Goal: Task Accomplishment & Management: Manage account settings

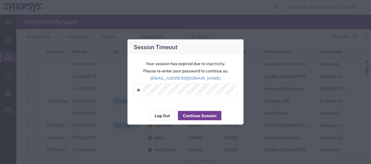
click at [192, 115] on button "Continue Session" at bounding box center [199, 115] width 43 height 9
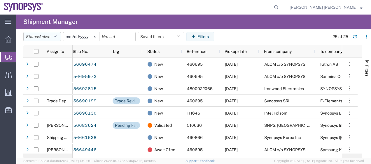
click at [57, 37] on icon "button" at bounding box center [54, 37] width 3 height 4
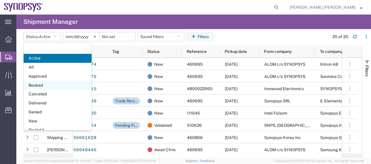
click at [52, 85] on span "Booked" at bounding box center [58, 85] width 68 height 9
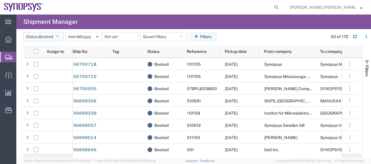
click at [59, 33] on button "Status: Booked" at bounding box center [43, 36] width 40 height 9
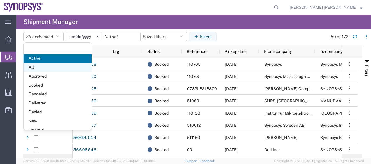
click at [46, 69] on span "All" at bounding box center [58, 67] width 68 height 9
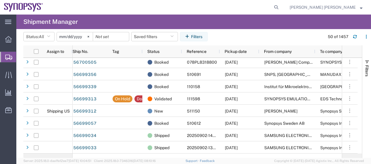
scroll to position [62, 0]
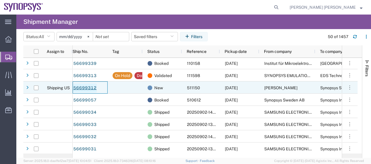
click at [86, 86] on link "56699312" at bounding box center [85, 88] width 24 height 9
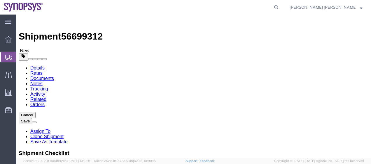
select select
click div "Ship To Location Location My Profile Location [GEOGRAPHIC_DATA] DE04 Agrate Bri…"
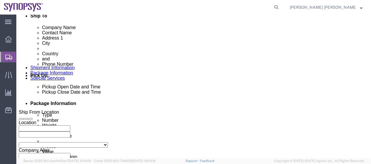
scroll to position [210, 0]
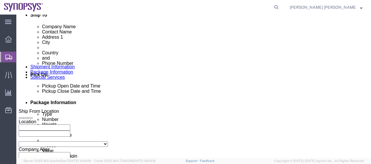
click button "Rate Shipment"
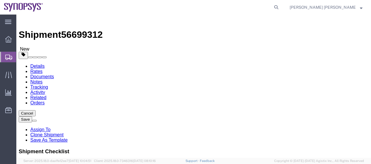
scroll to position [0, 0]
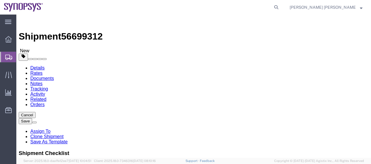
click link "Special Services"
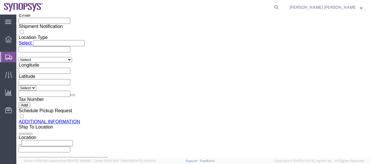
scroll to position [536, 0]
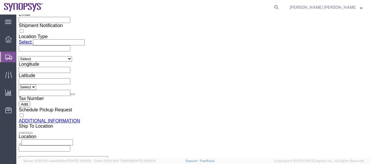
click link "Shipment Information"
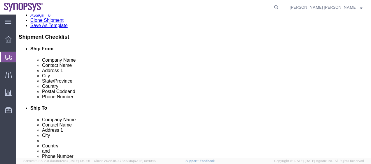
type input "ital"
click button "Rate Shipment"
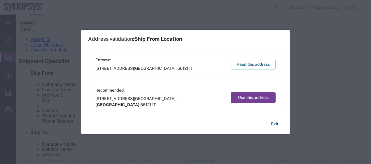
click at [257, 98] on button "Use this address" at bounding box center [252, 97] width 45 height 11
select select "16"
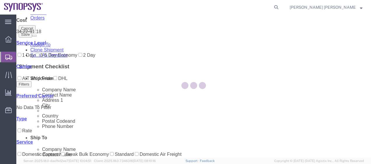
scroll to position [0, 0]
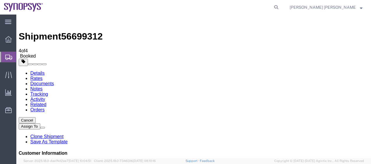
checkbox input "true"
checkbox input "false"
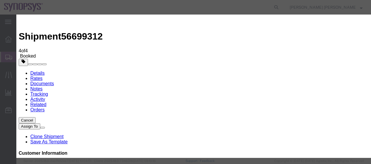
paste input "[EMAIL_ADDRESS][DOMAIN_NAME]"
type input "[EMAIL_ADDRESS][DOMAIN_NAME]"
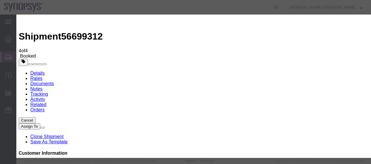
checkbox input "true"
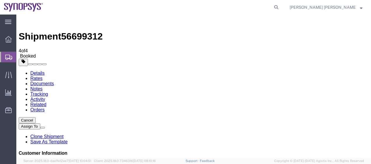
click at [36, 71] on link "Details" at bounding box center [37, 73] width 14 height 5
click link "Schedule pickup request"
drag, startPoint x: 181, startPoint y: 102, endPoint x: 143, endPoint y: 50, distance: 64.7
click div "Shipment Detail Ship From [PERSON_NAME] ([PERSON_NAME]) [STREET_ADDRESS] 393462…"
